Goal: Task Accomplishment & Management: Use online tool/utility

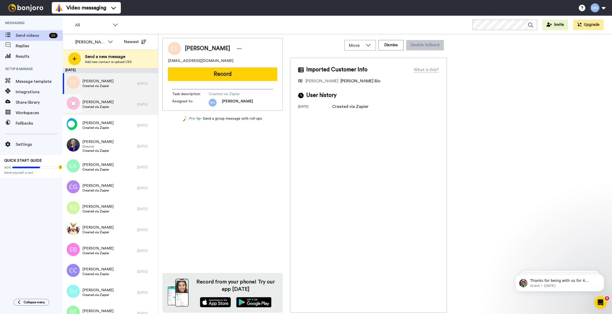
click at [122, 104] on div "[PERSON_NAME] Created via Zapier" at bounding box center [100, 104] width 74 height 21
click at [225, 80] on button "Record" at bounding box center [222, 74] width 109 height 14
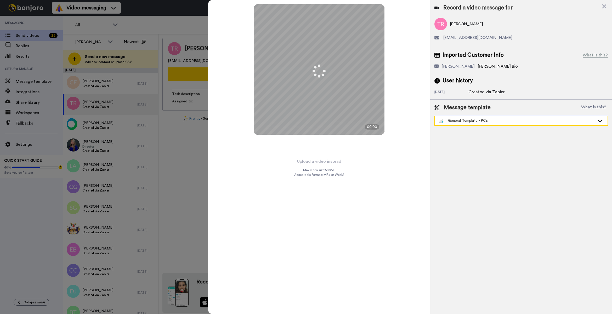
click at [492, 116] on div "General Template - PCs" at bounding box center [520, 120] width 173 height 9
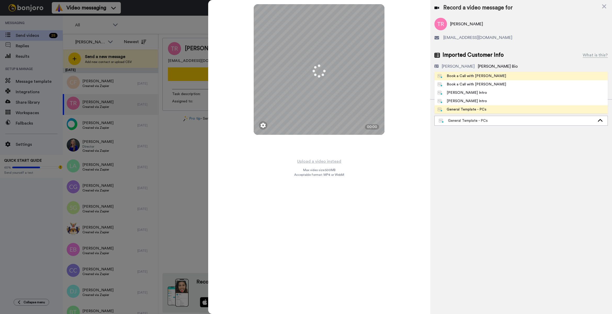
click at [479, 76] on div "Book a Call with [PERSON_NAME]" at bounding box center [471, 75] width 68 height 5
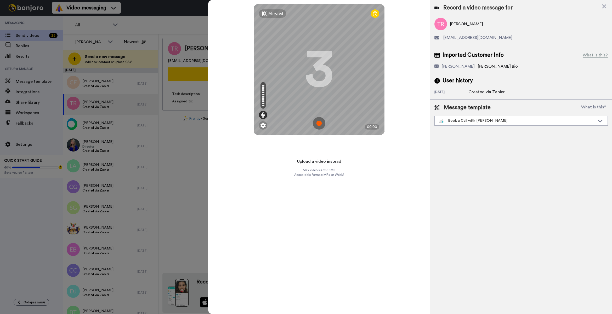
click at [317, 160] on button "Upload a video instead" at bounding box center [318, 161] width 47 height 7
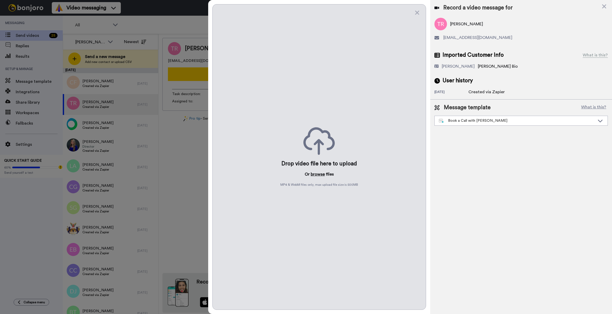
click at [324, 173] on button "browse" at bounding box center [318, 174] width 14 height 6
